Goal: Information Seeking & Learning: Learn about a topic

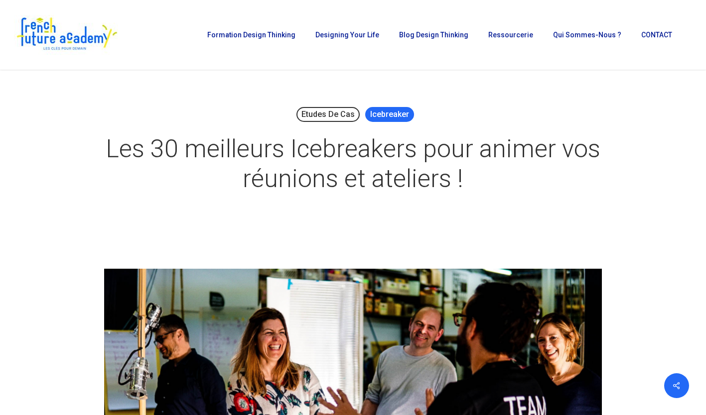
click at [386, 114] on link "Icebreaker" at bounding box center [389, 114] width 49 height 15
